Goal: Transaction & Acquisition: Purchase product/service

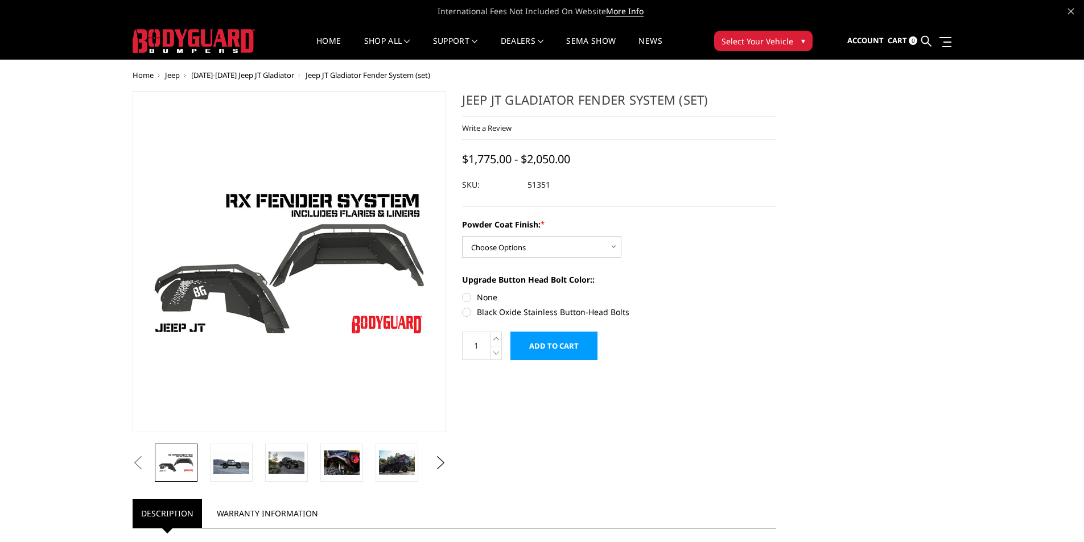
click at [225, 73] on span "[DATE]-[DATE] Jeep JT Gladiator" at bounding box center [242, 75] width 103 height 10
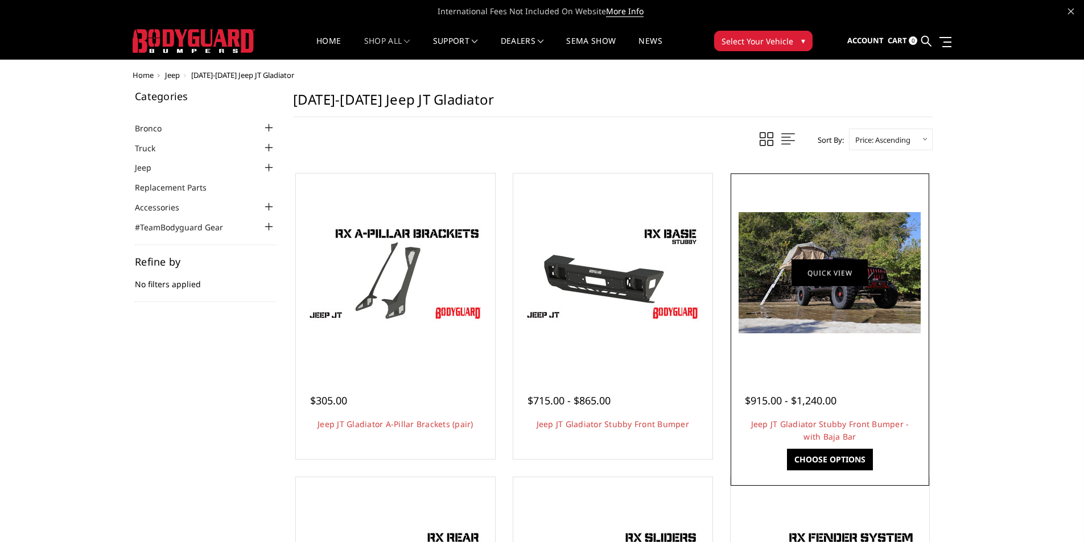
click at [842, 278] on link "Quick view" at bounding box center [829, 272] width 76 height 27
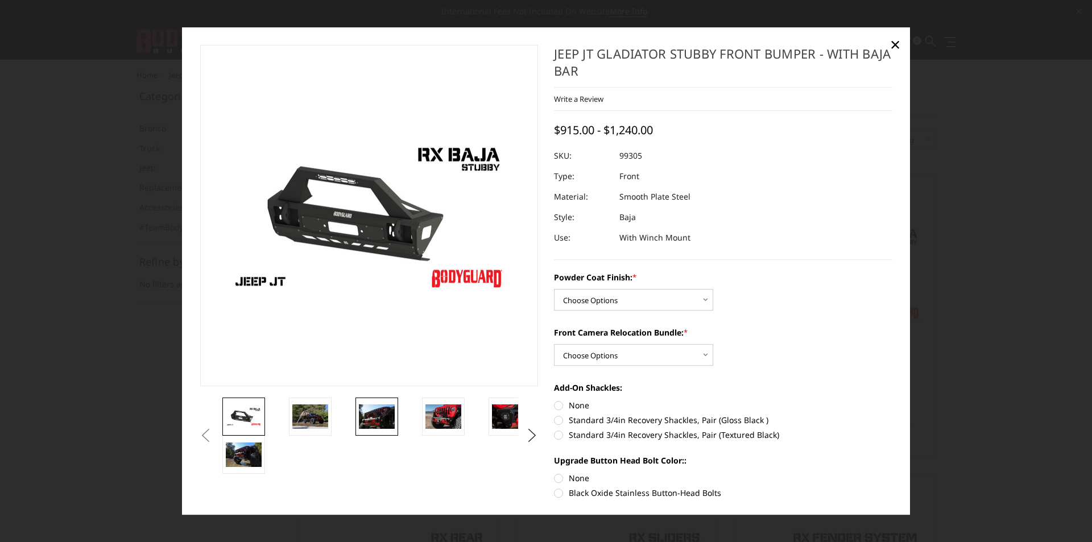
click at [379, 423] on img at bounding box center [377, 417] width 36 height 24
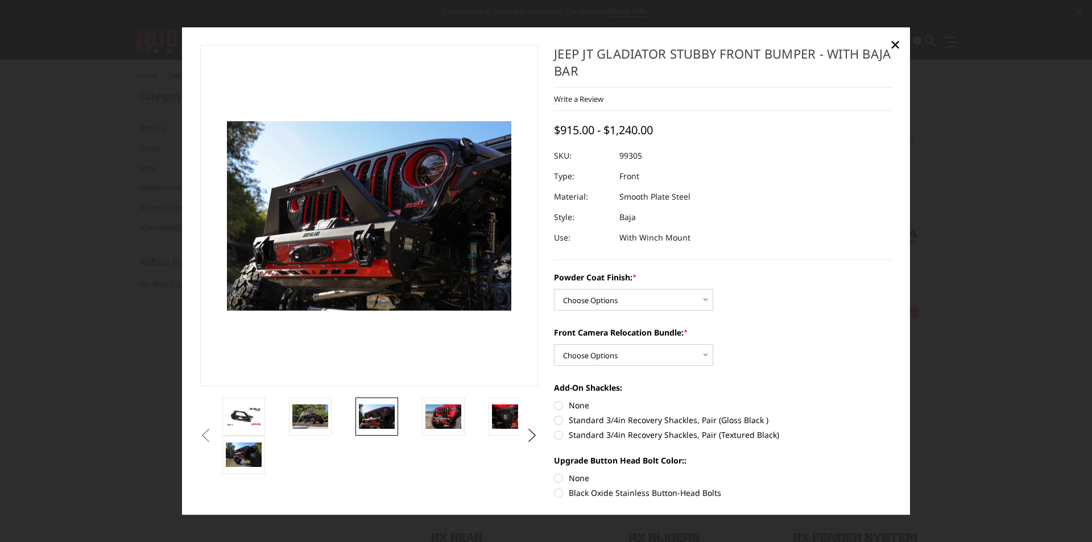
click at [420, 414] on li at bounding box center [453, 417] width 67 height 38
click at [449, 421] on img at bounding box center [443, 417] width 36 height 24
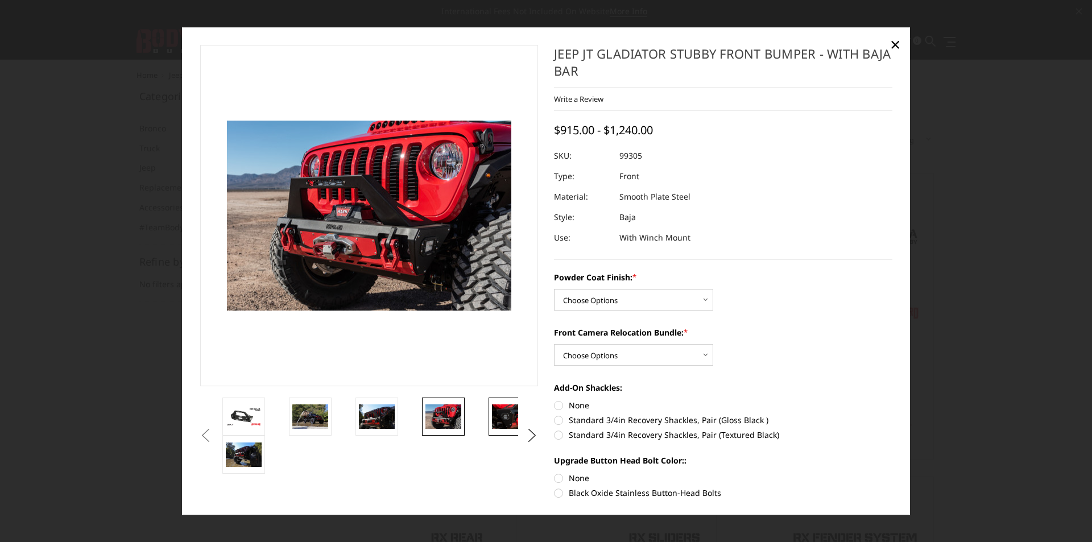
click at [496, 417] on img at bounding box center [510, 417] width 36 height 24
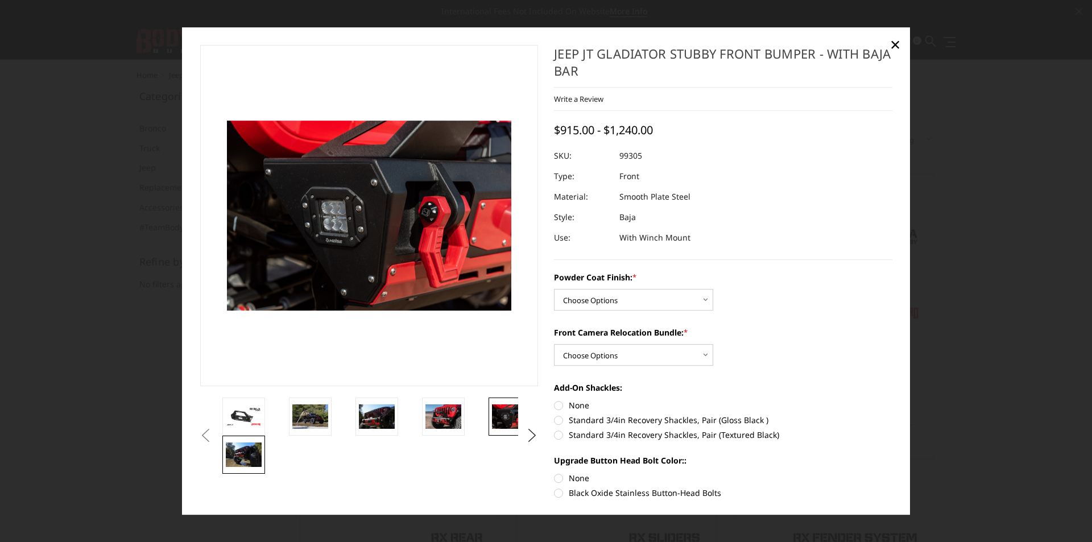
drag, startPoint x: 226, startPoint y: 443, endPoint x: 242, endPoint y: 450, distance: 17.3
click at [242, 450] on ul "Previous Next" at bounding box center [369, 436] width 344 height 76
click at [242, 450] on img at bounding box center [244, 455] width 36 height 24
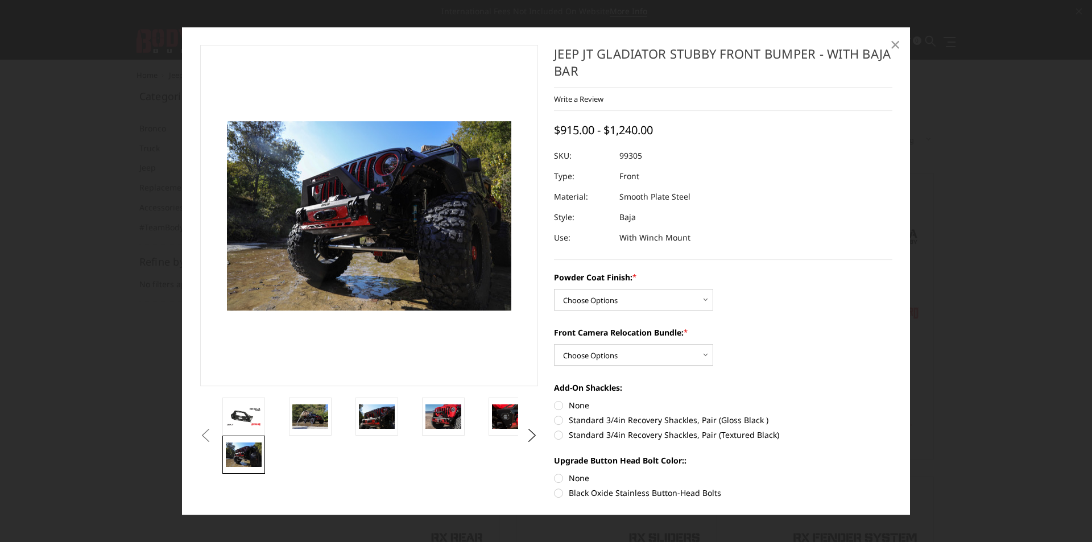
click at [899, 46] on span "×" at bounding box center [895, 44] width 10 height 24
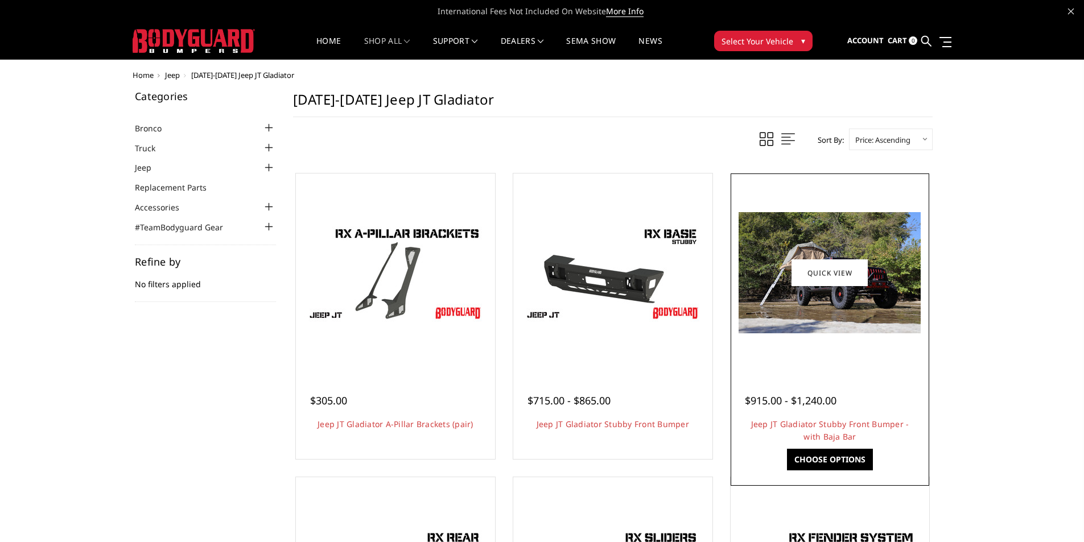
click at [799, 429] on h4 "Jeep JT Gladiator Stubby Front Bumper - with Baja Bar" at bounding box center [830, 430] width 171 height 25
click at [809, 427] on link "Jeep JT Gladiator Stubby Front Bumper - with Baja Bar" at bounding box center [830, 430] width 158 height 23
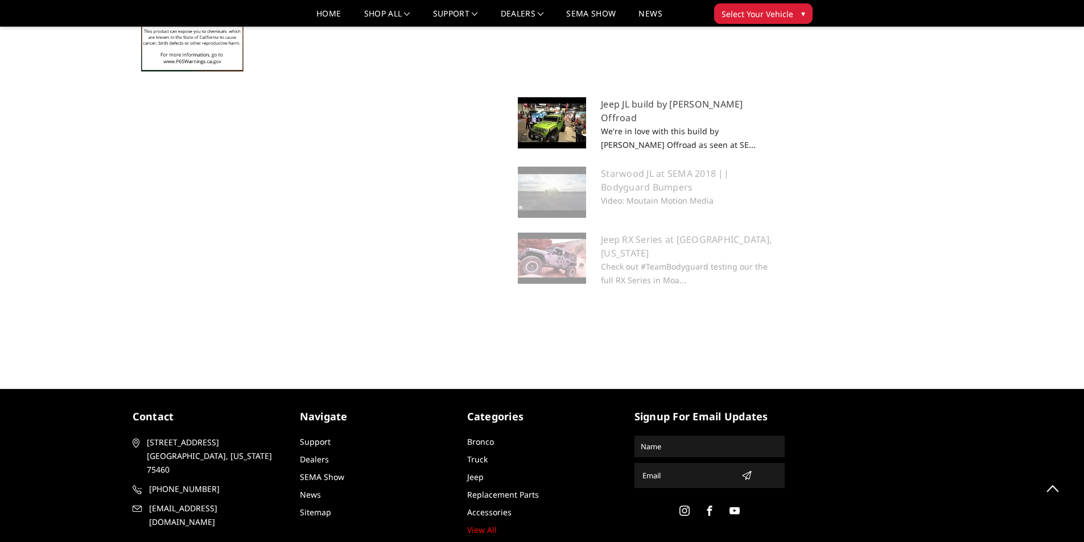
scroll to position [1251, 0]
